Goal: Find specific page/section: Find specific page/section

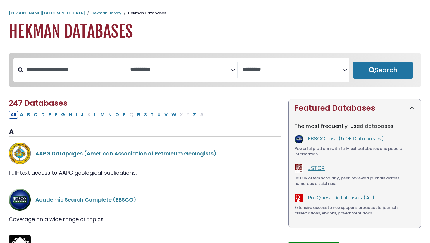
select select "Database Subject Filter"
select select "Database Vendors Filter"
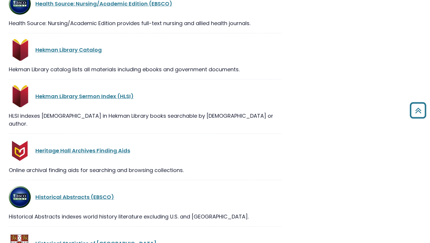
scroll to position [5887, 0]
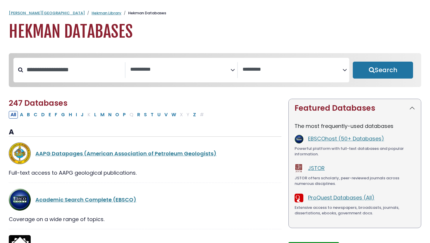
select select "Database Subject Filter"
select select "Database Vendors Filter"
click at [126, 60] on div "**********" at bounding box center [181, 70] width 336 height 25
click at [139, 64] on span "Search filters" at bounding box center [180, 70] width 100 height 16
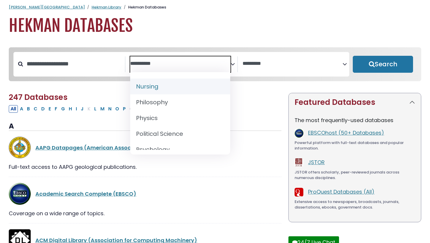
scroll to position [489, 0]
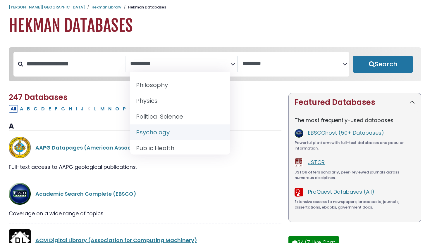
select select "*****"
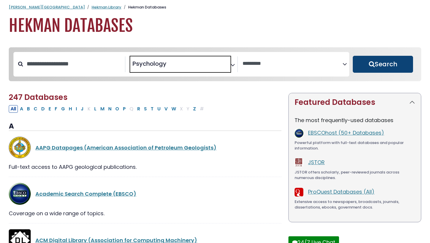
click at [387, 64] on button "Search" at bounding box center [383, 64] width 60 height 17
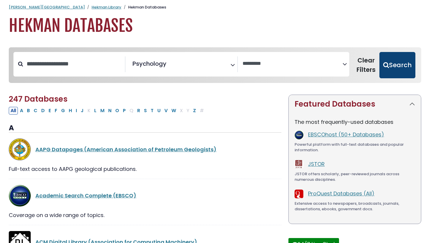
select select "Database Vendors Filter"
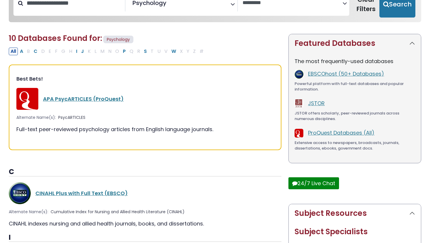
scroll to position [91, 0]
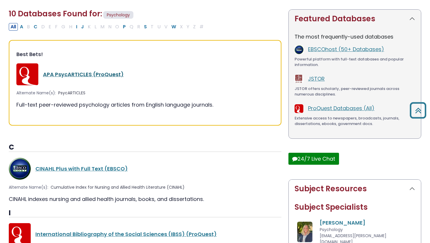
click at [91, 75] on link "APA PsycARTICLES (ProQuest)" at bounding box center [83, 74] width 81 height 7
click at [95, 72] on link "APA PsycARTICLES (ProQuest)" at bounding box center [83, 74] width 81 height 7
